Goal: Navigation & Orientation: Find specific page/section

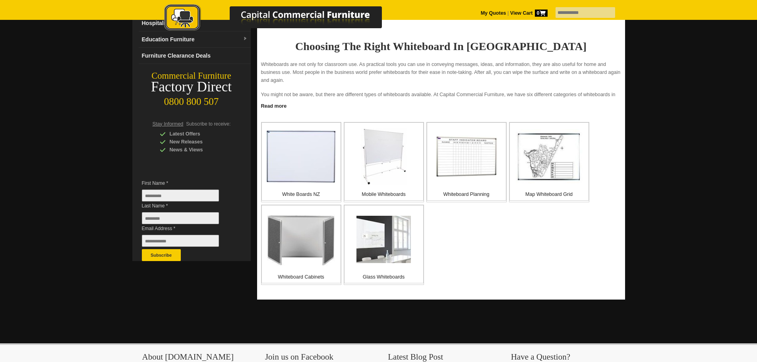
scroll to position [119, 0]
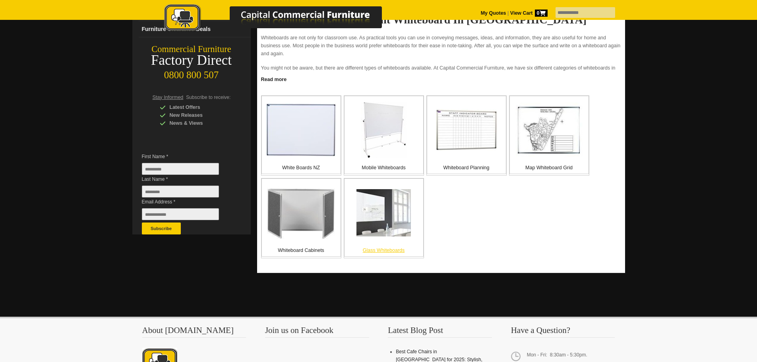
click at [375, 209] on img at bounding box center [383, 212] width 54 height 47
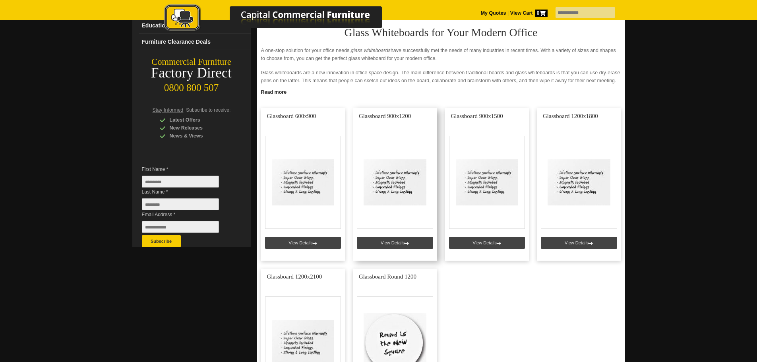
scroll to position [119, 0]
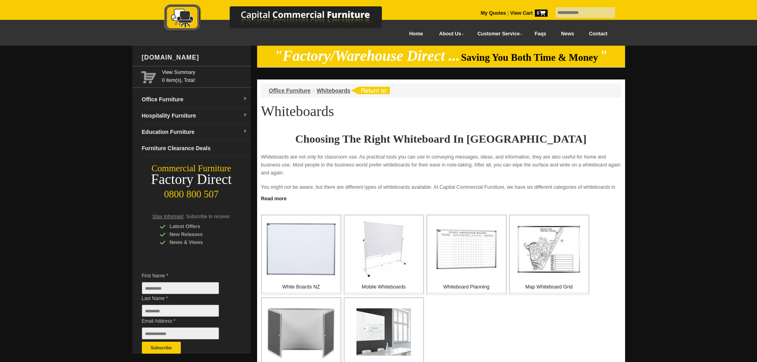
scroll to position [119, 0]
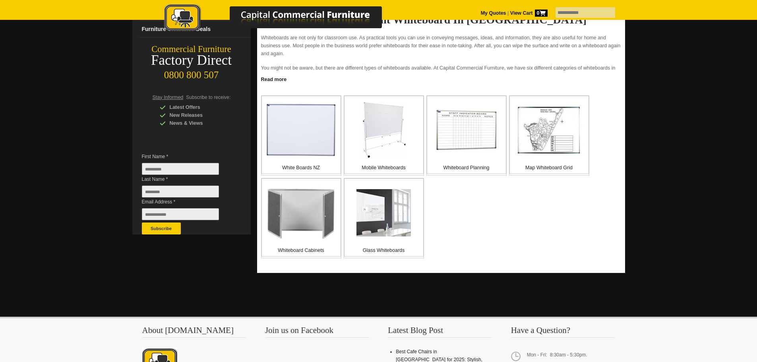
click at [305, 125] on img at bounding box center [301, 129] width 70 height 53
